Goal: Entertainment & Leisure: Consume media (video, audio)

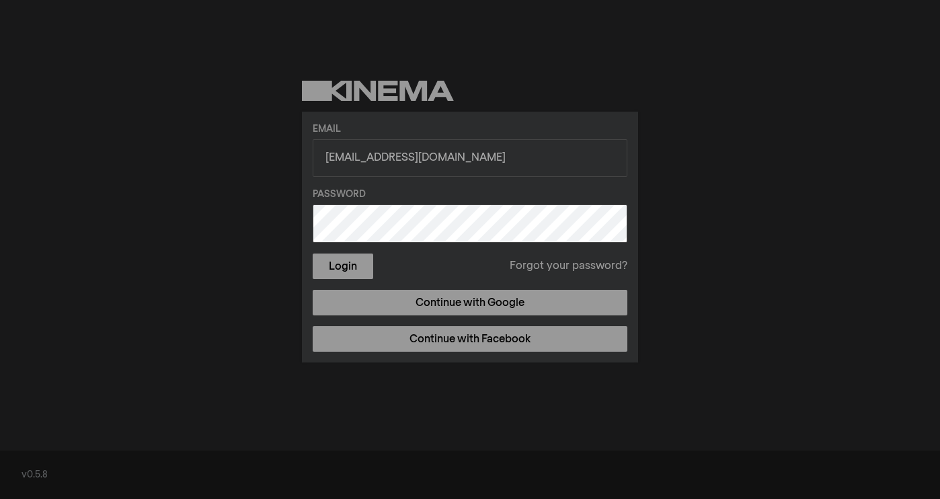
type input "[EMAIL_ADDRESS][DOMAIN_NAME]"
click at [342, 264] on button "Login" at bounding box center [343, 266] width 61 height 26
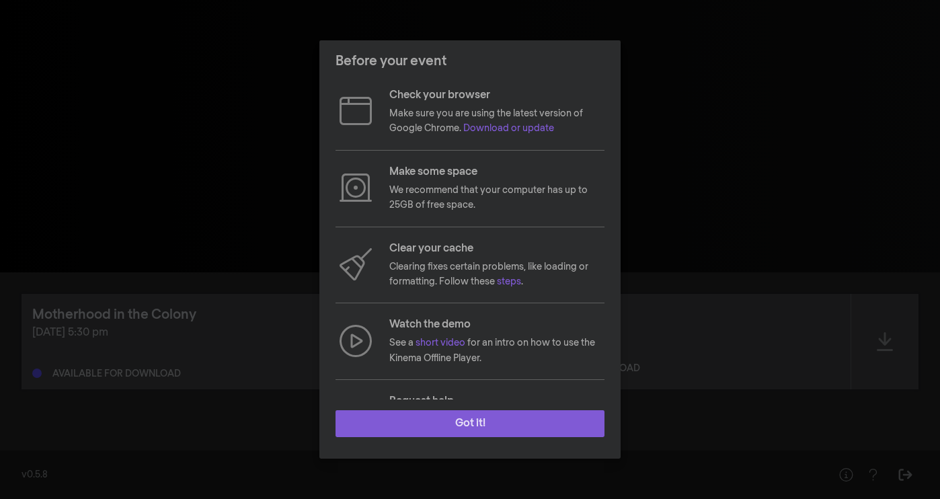
click at [489, 423] on button "Got it!" at bounding box center [470, 423] width 269 height 27
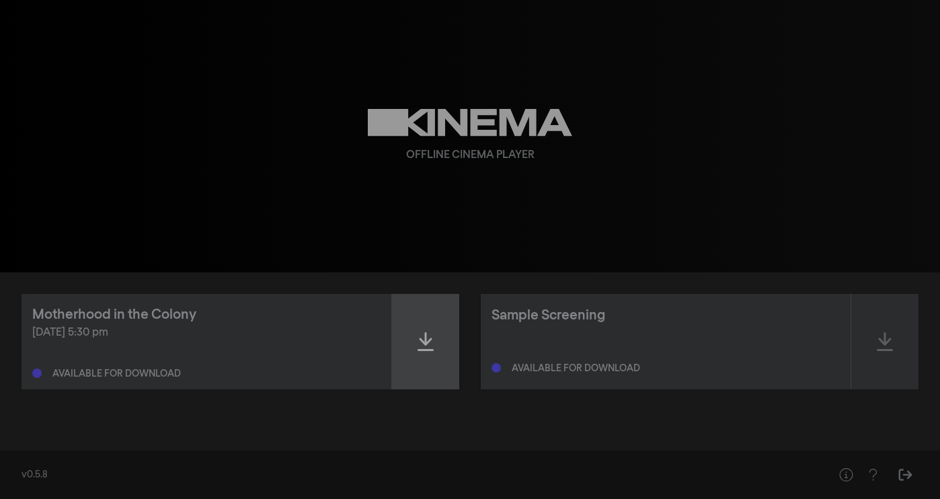
click at [426, 338] on icon at bounding box center [426, 342] width 16 height 22
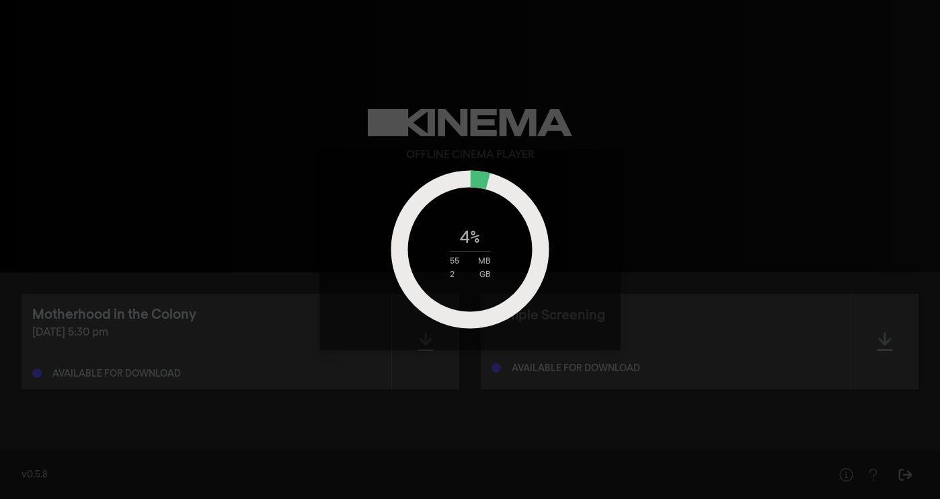
click at [779, 331] on div "4 % 55 MB 2 GB" at bounding box center [470, 249] width 940 height 499
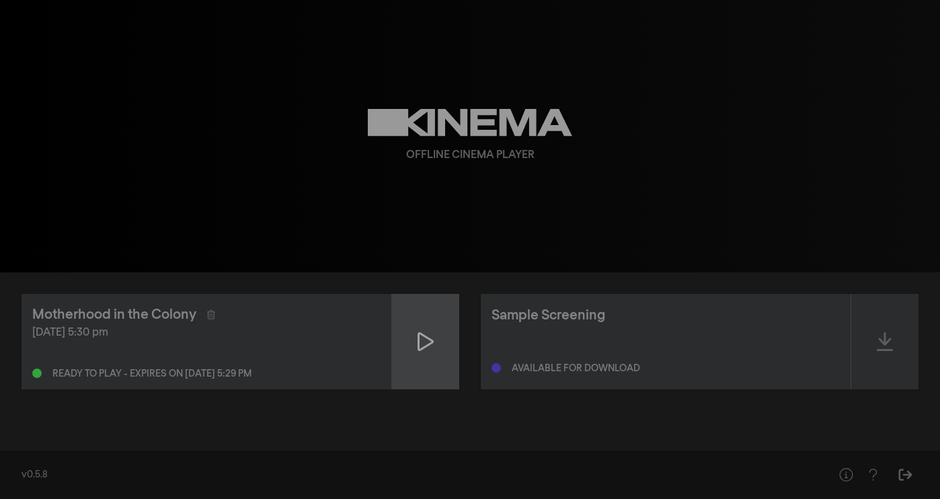
click at [426, 339] on icon at bounding box center [426, 342] width 16 height 22
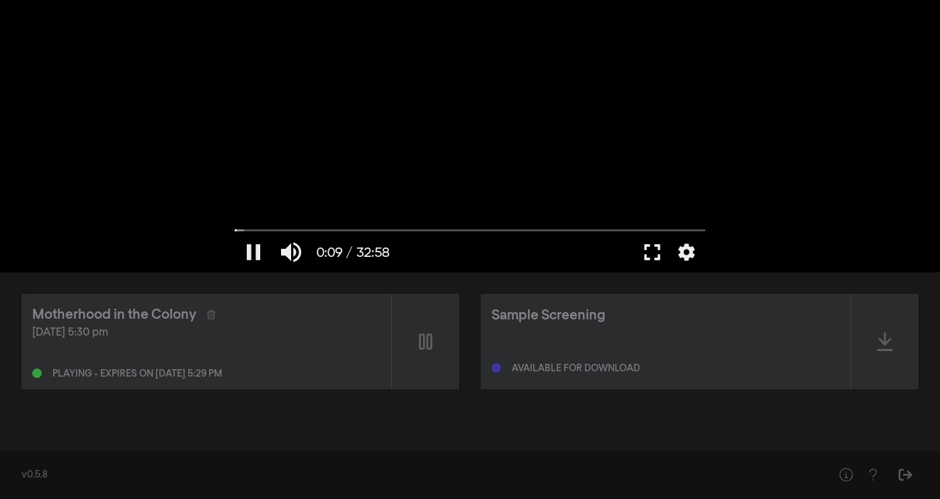
click at [654, 251] on button "fullscreen" at bounding box center [652, 252] width 38 height 40
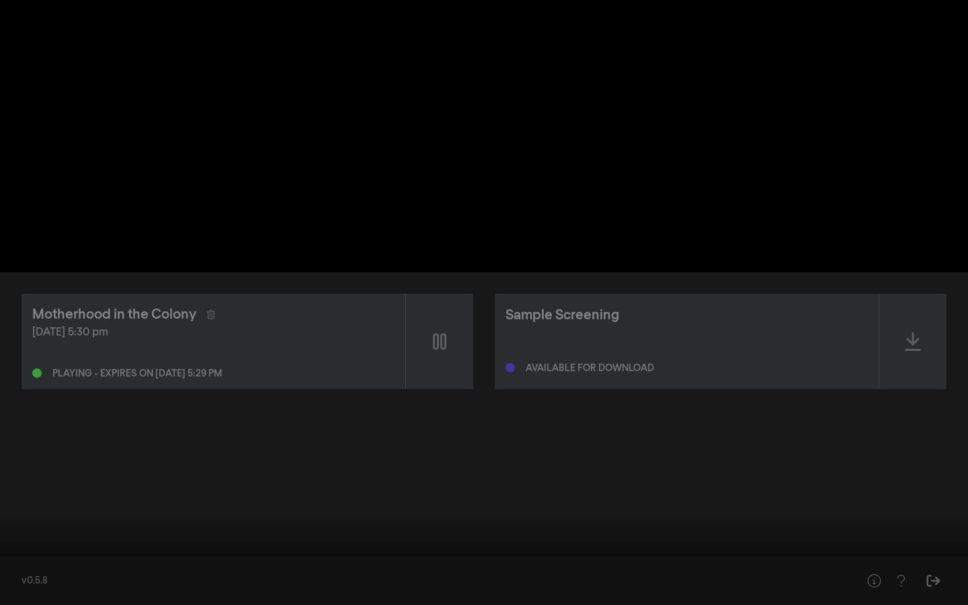
click at [26, 498] on button "pause" at bounding box center [26, 585] width 38 height 40
type input "29.161437"
